Goal: Navigation & Orientation: Find specific page/section

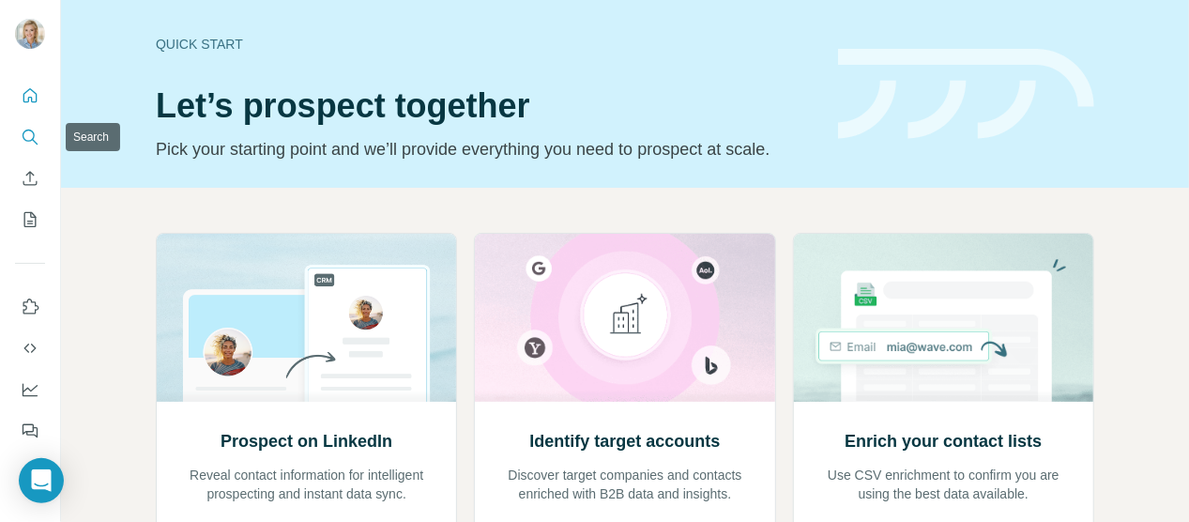
click at [23, 130] on icon "Search" at bounding box center [30, 137] width 19 height 19
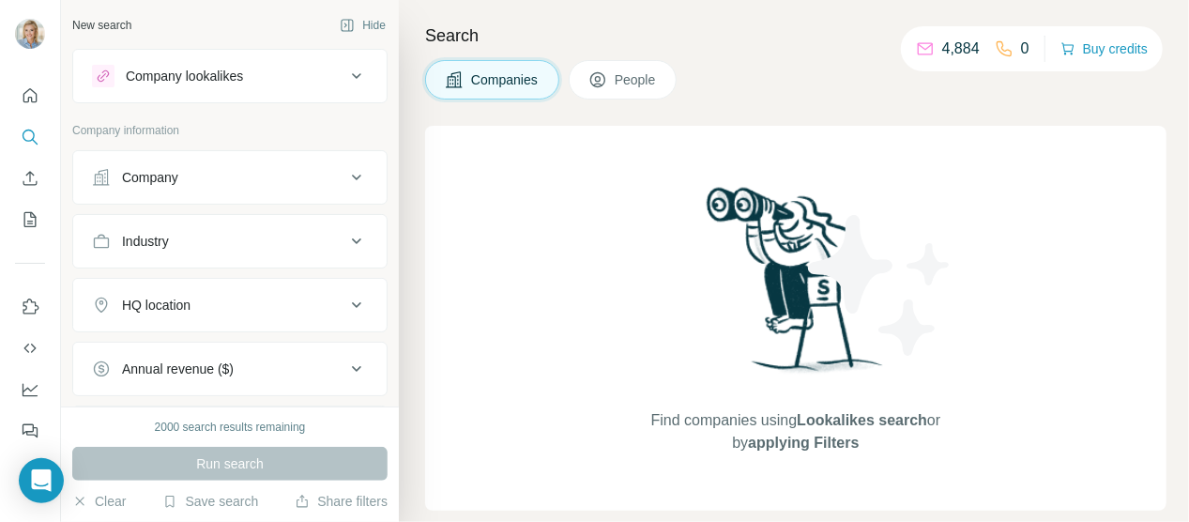
click at [797, 25] on div "Search Companies People Find companies using Lookalikes search or by applying F…" at bounding box center [794, 261] width 790 height 522
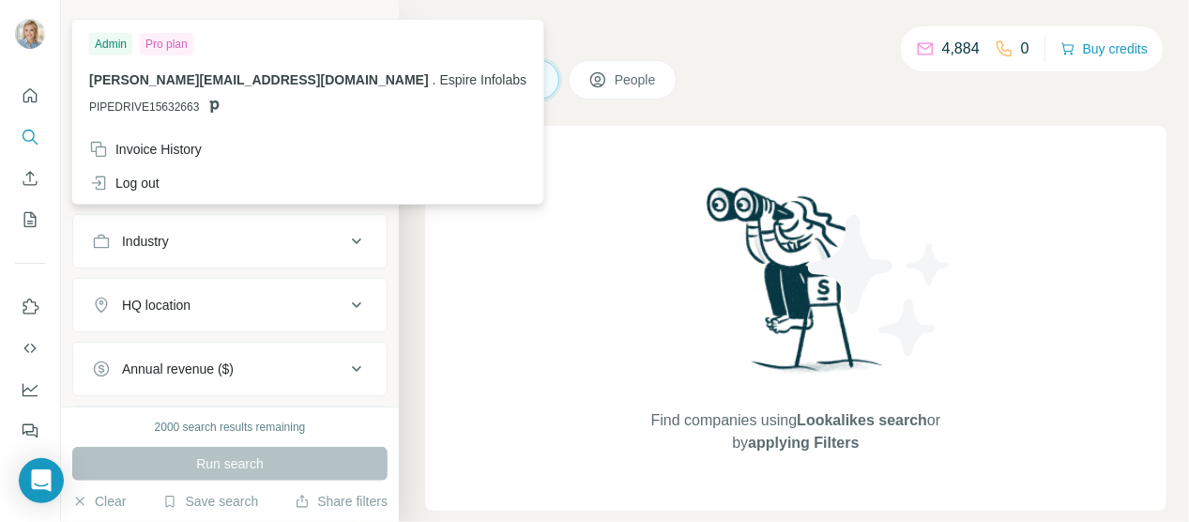
click at [29, 23] on img at bounding box center [30, 34] width 30 height 30
click at [81, 499] on icon "button" at bounding box center [80, 500] width 8 height 8
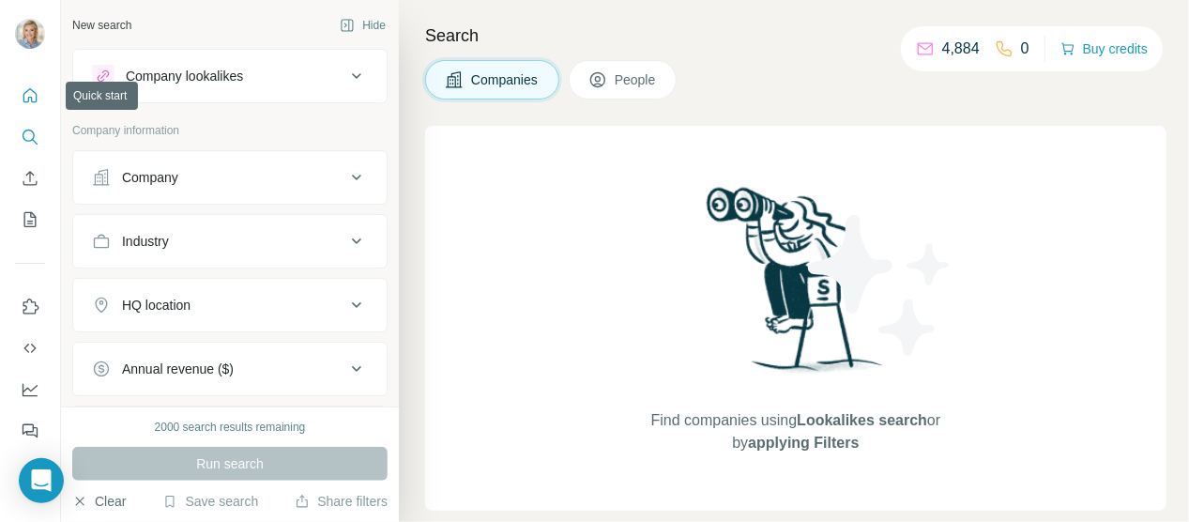
click at [32, 95] on icon "Quick start" at bounding box center [30, 95] width 19 height 19
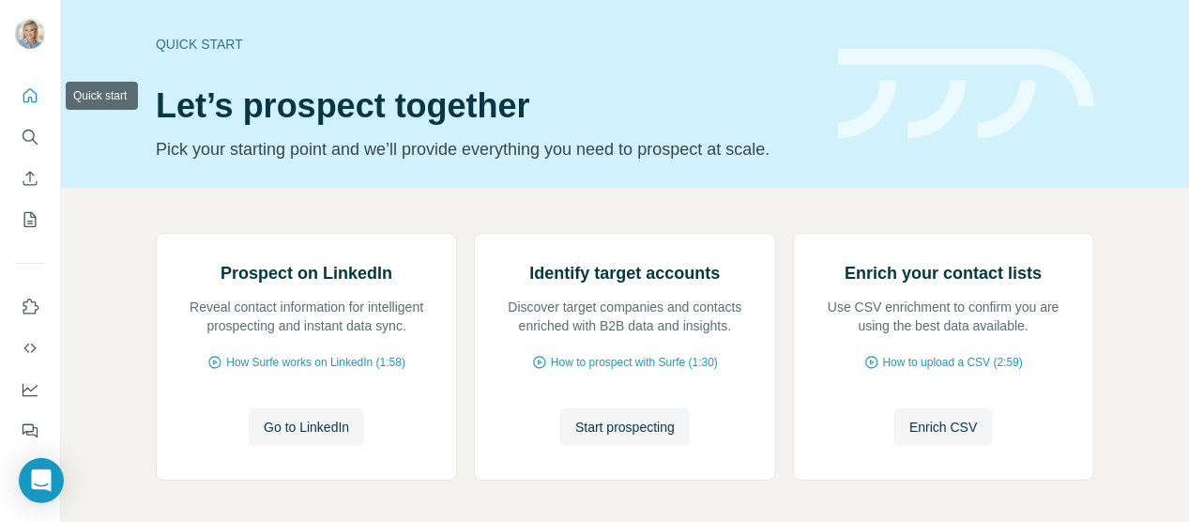
click at [28, 99] on icon "Quick start" at bounding box center [30, 95] width 14 height 14
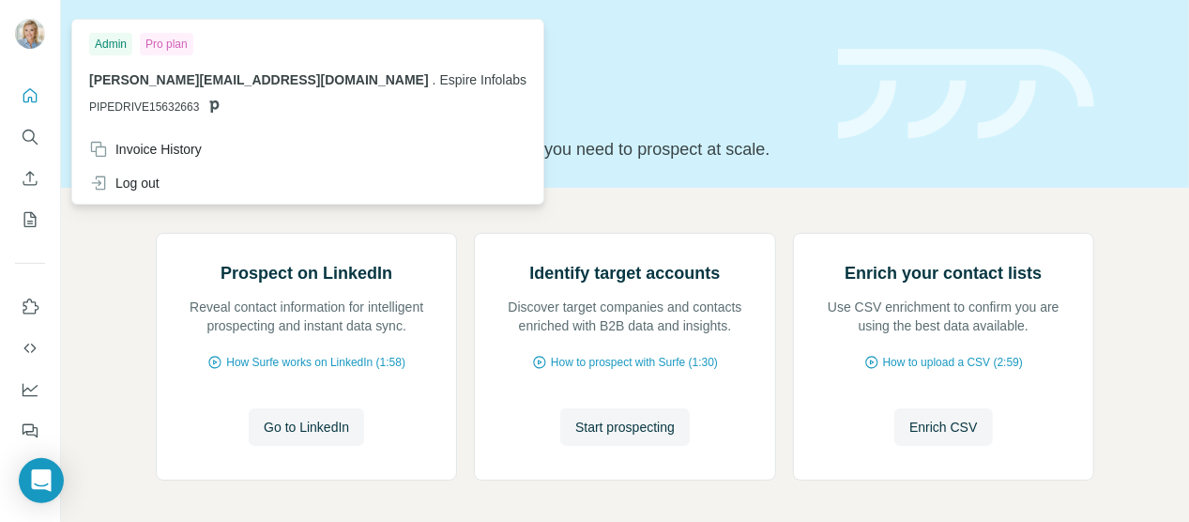
click at [28, 20] on img at bounding box center [30, 34] width 30 height 30
click at [24, 19] on img at bounding box center [30, 34] width 30 height 30
click at [28, 388] on icon "Dashboard" at bounding box center [30, 389] width 19 height 19
